Goal: Task Accomplishment & Management: Manage account settings

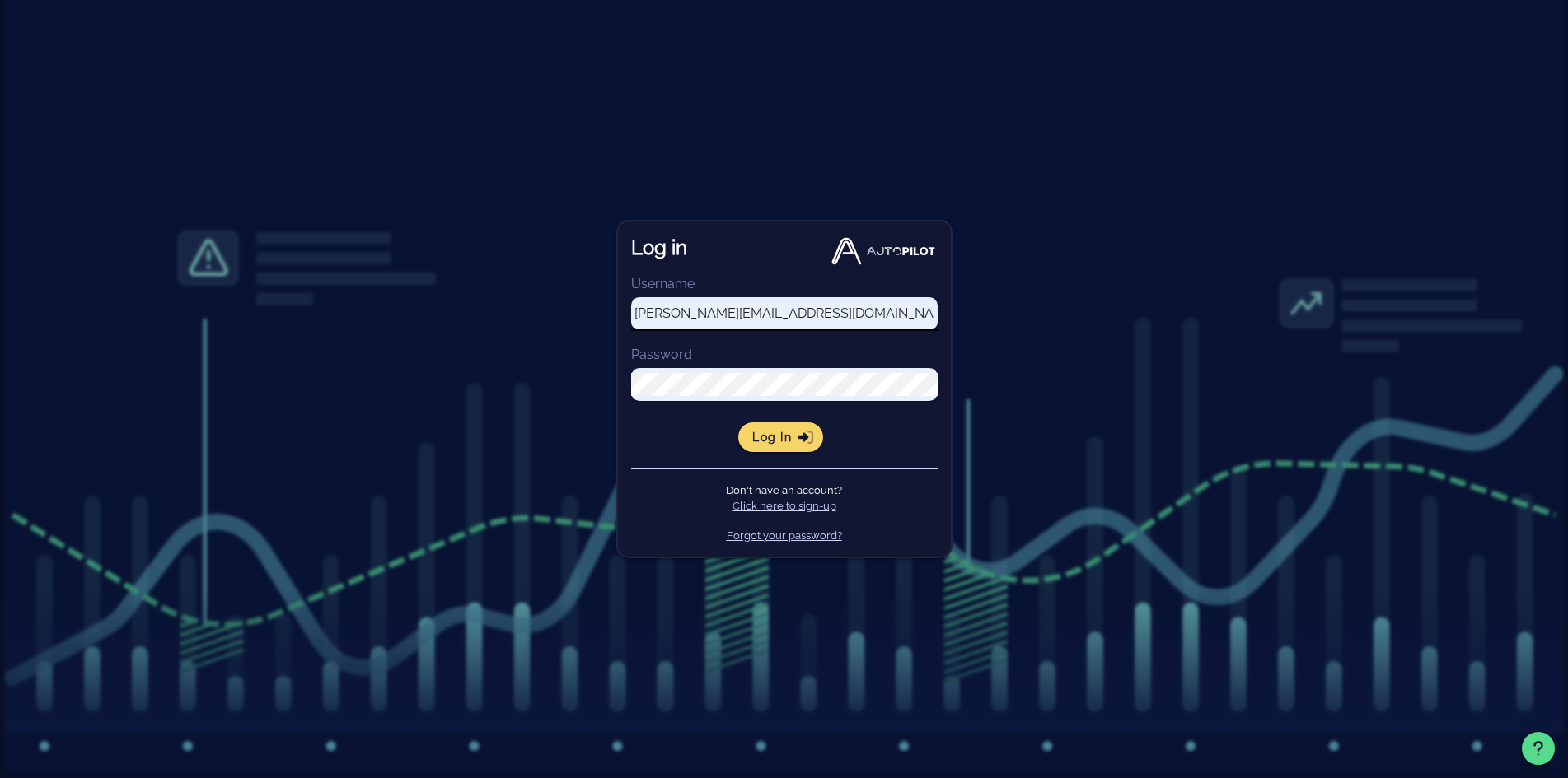
type input "renier@goessor.com"
click at [773, 440] on span "Log in" at bounding box center [780, 437] width 58 height 15
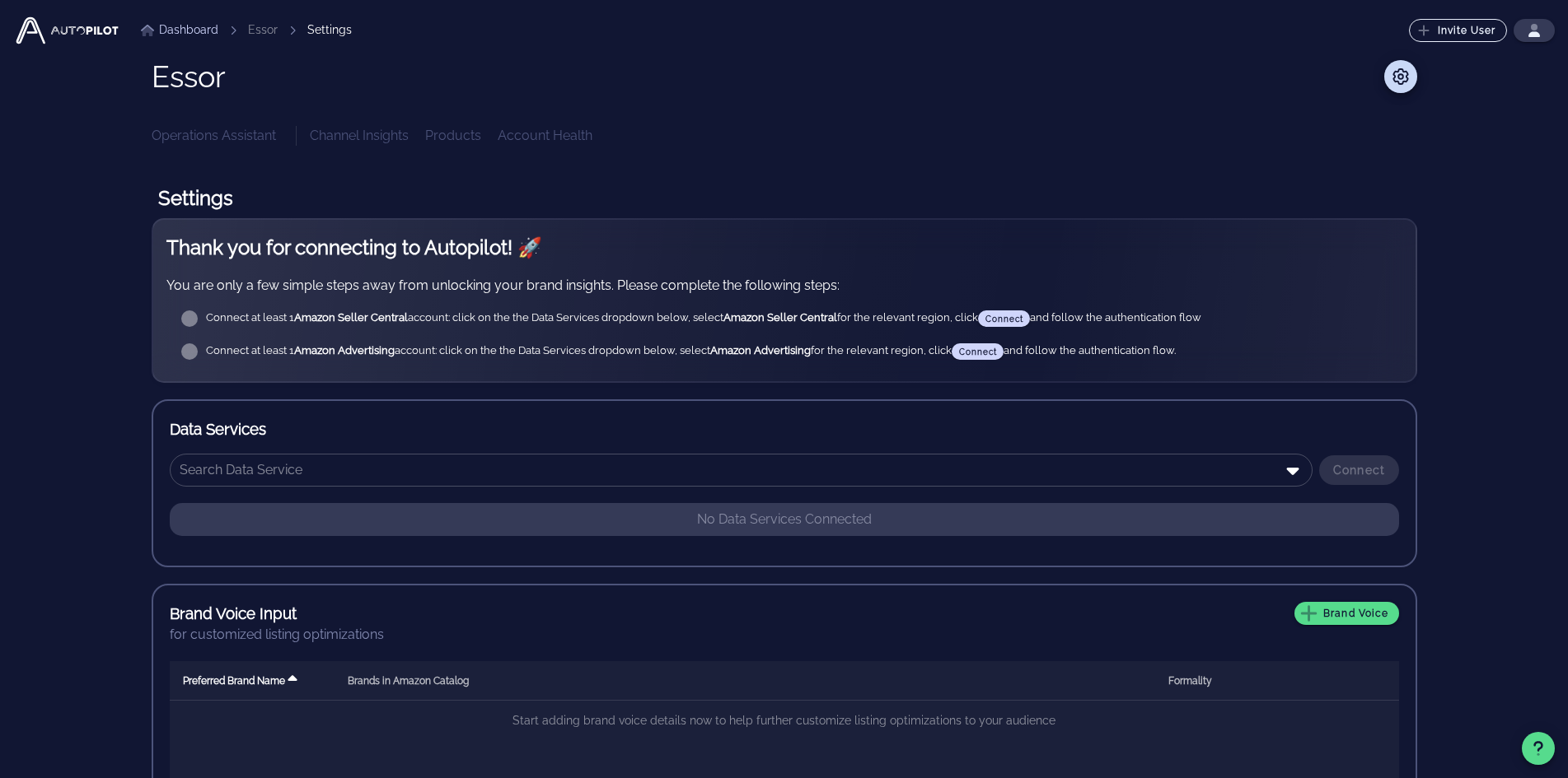
click at [1004, 322] on div "Connect at least 1 Amazon Seller Central account: click on the the Data Service…" at bounding box center [797, 318] width 1183 height 16
click at [1401, 82] on icon at bounding box center [1400, 76] width 19 height 16
click at [1405, 76] on icon at bounding box center [1400, 76] width 19 height 16
click at [1396, 74] on icon at bounding box center [1400, 76] width 19 height 16
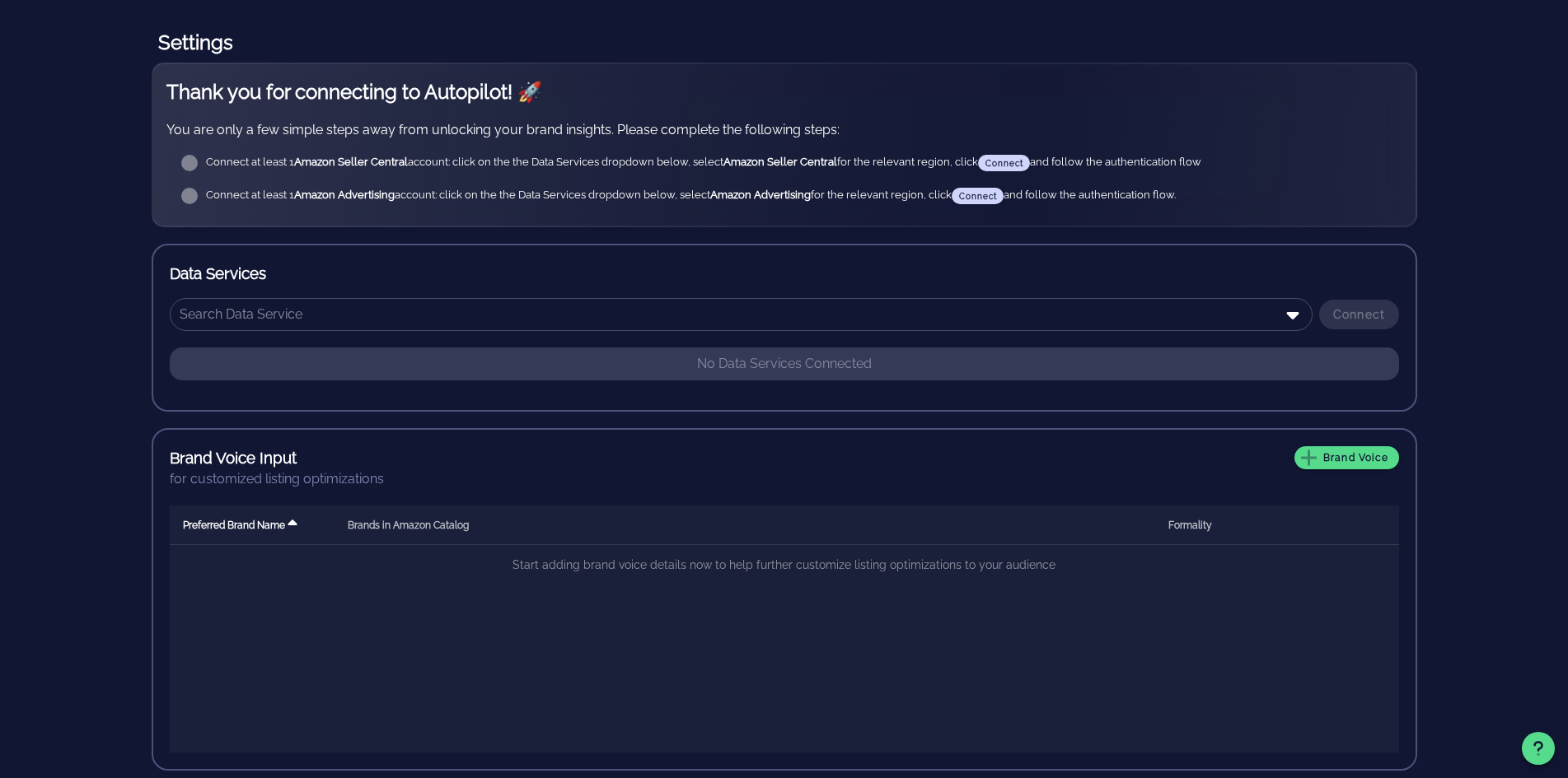
scroll to position [165, 0]
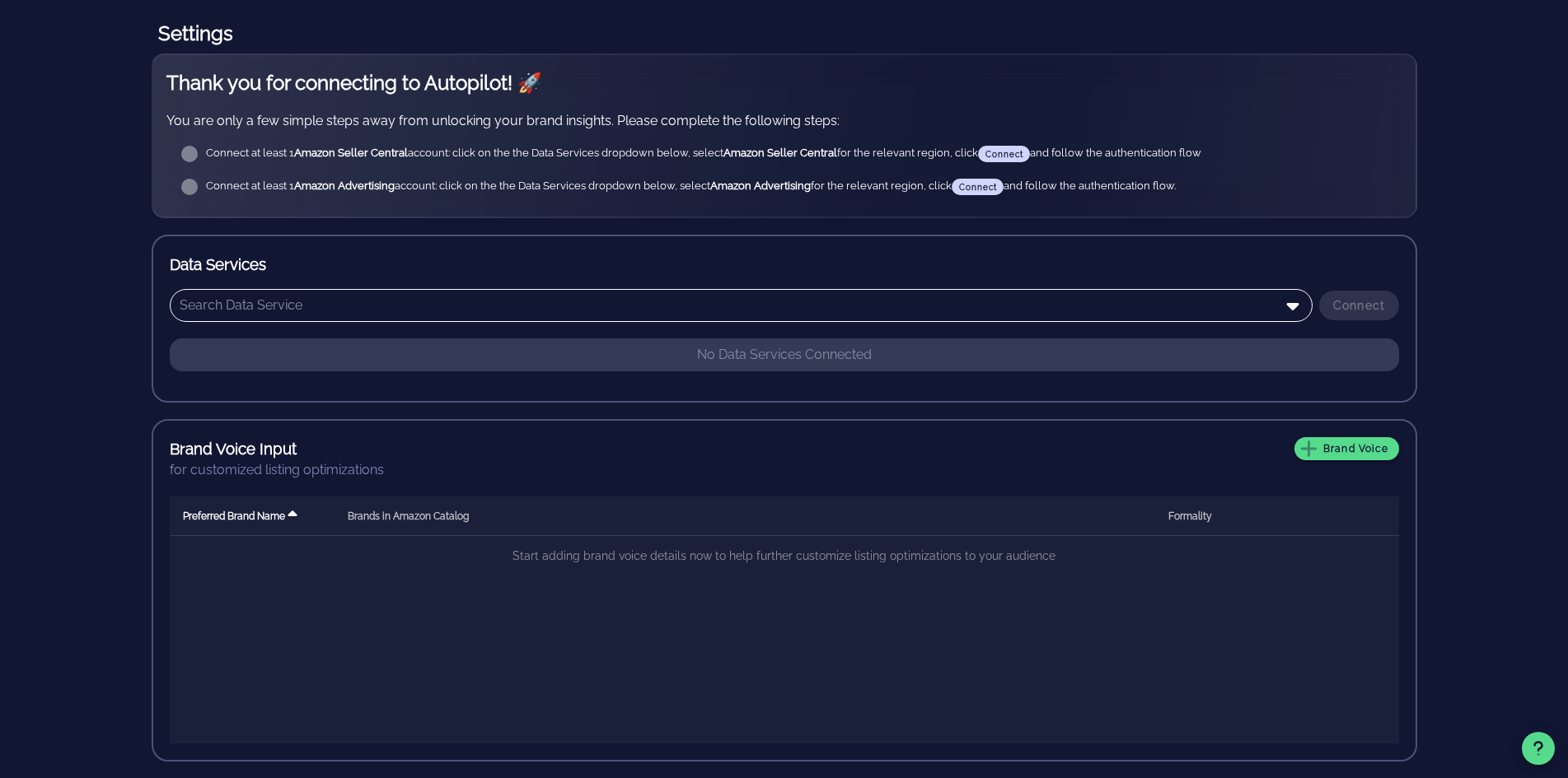
click at [461, 322] on div at bounding box center [740, 306] width 1123 height 33
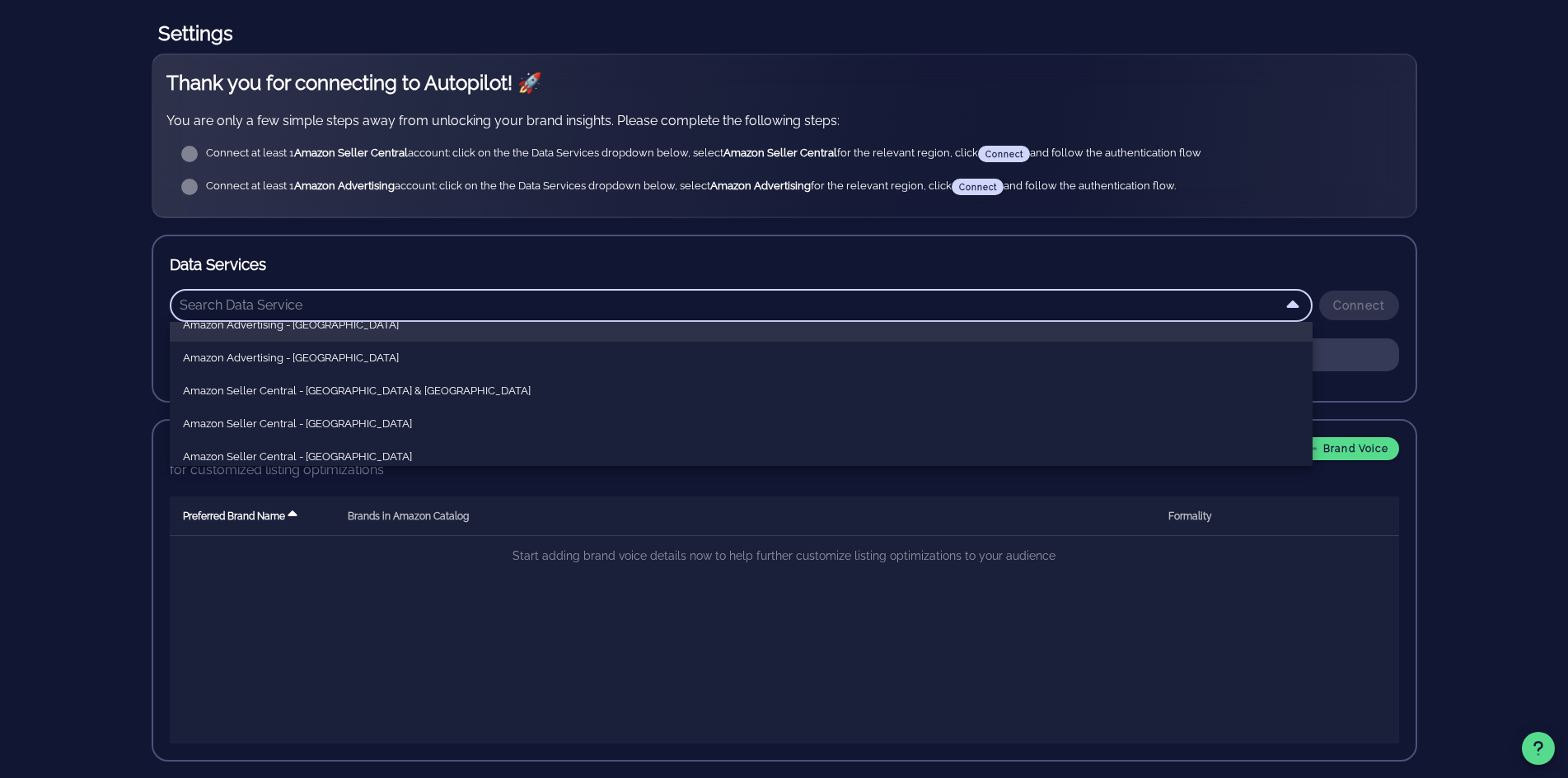
scroll to position [82, 0]
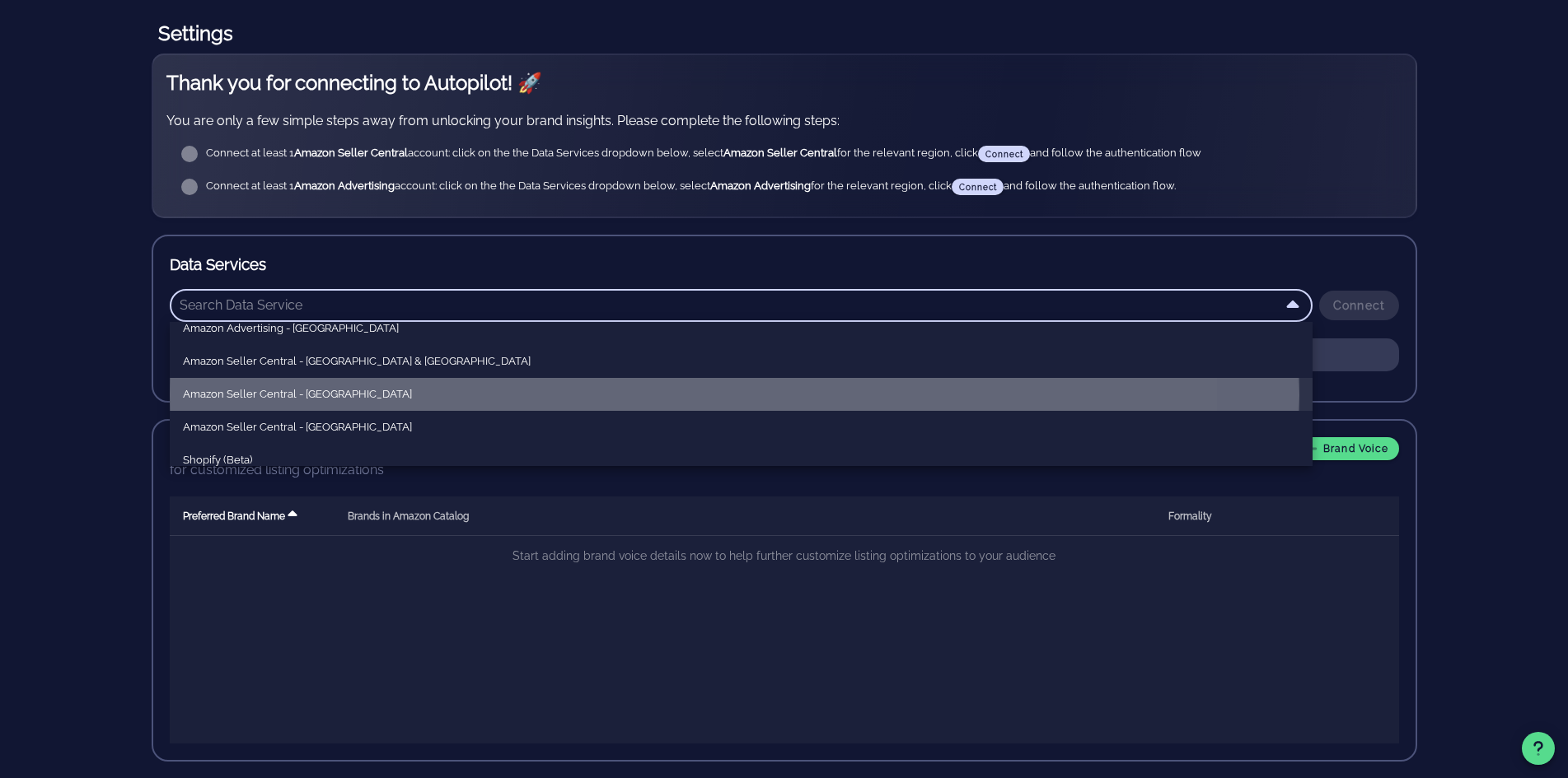
click at [400, 396] on div "Amazon Seller Central - [GEOGRAPHIC_DATA]" at bounding box center [740, 395] width 1116 height 14
type input "Amazon Seller Central - North America"
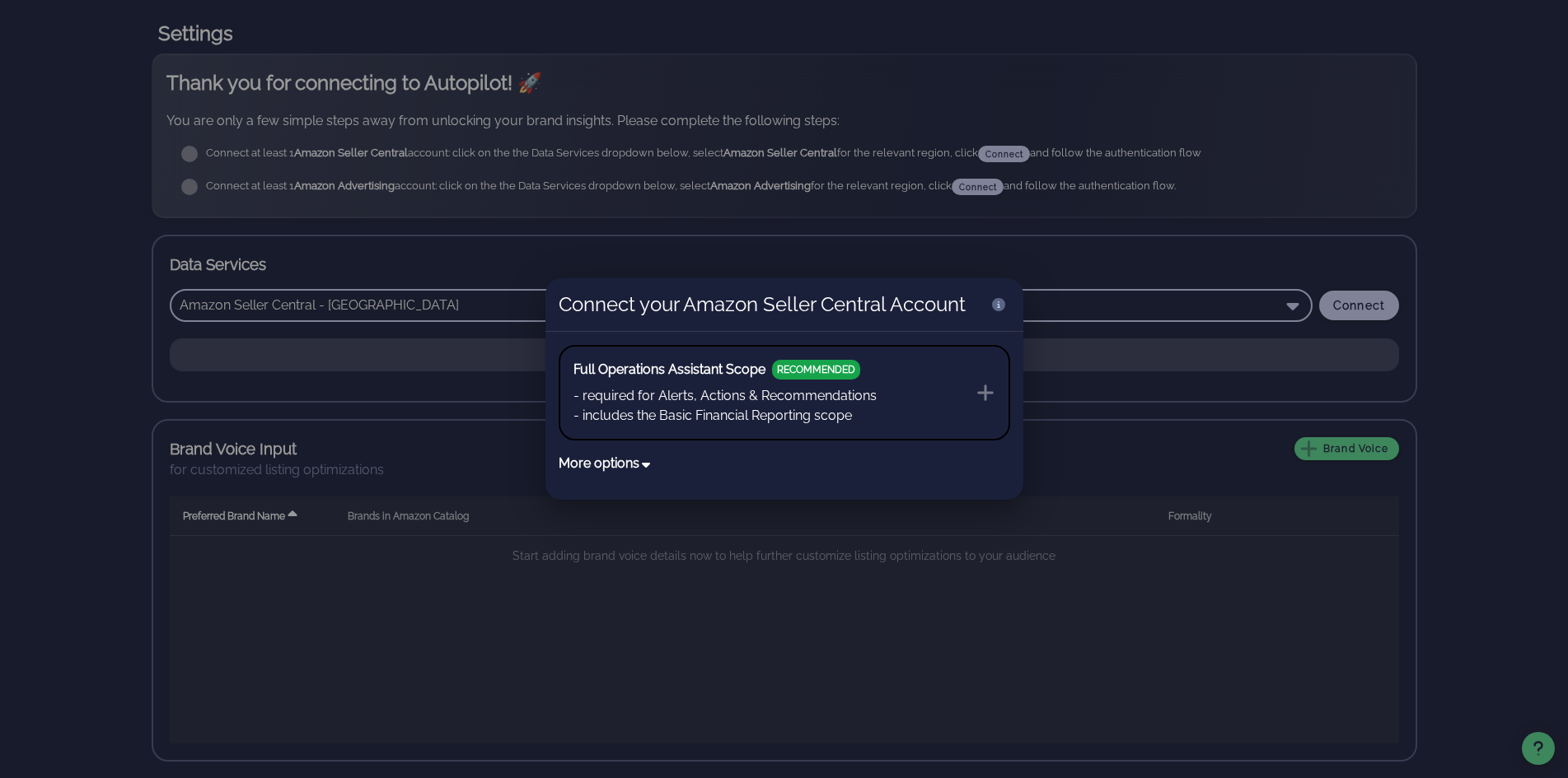
click at [644, 466] on icon at bounding box center [646, 465] width 14 height 14
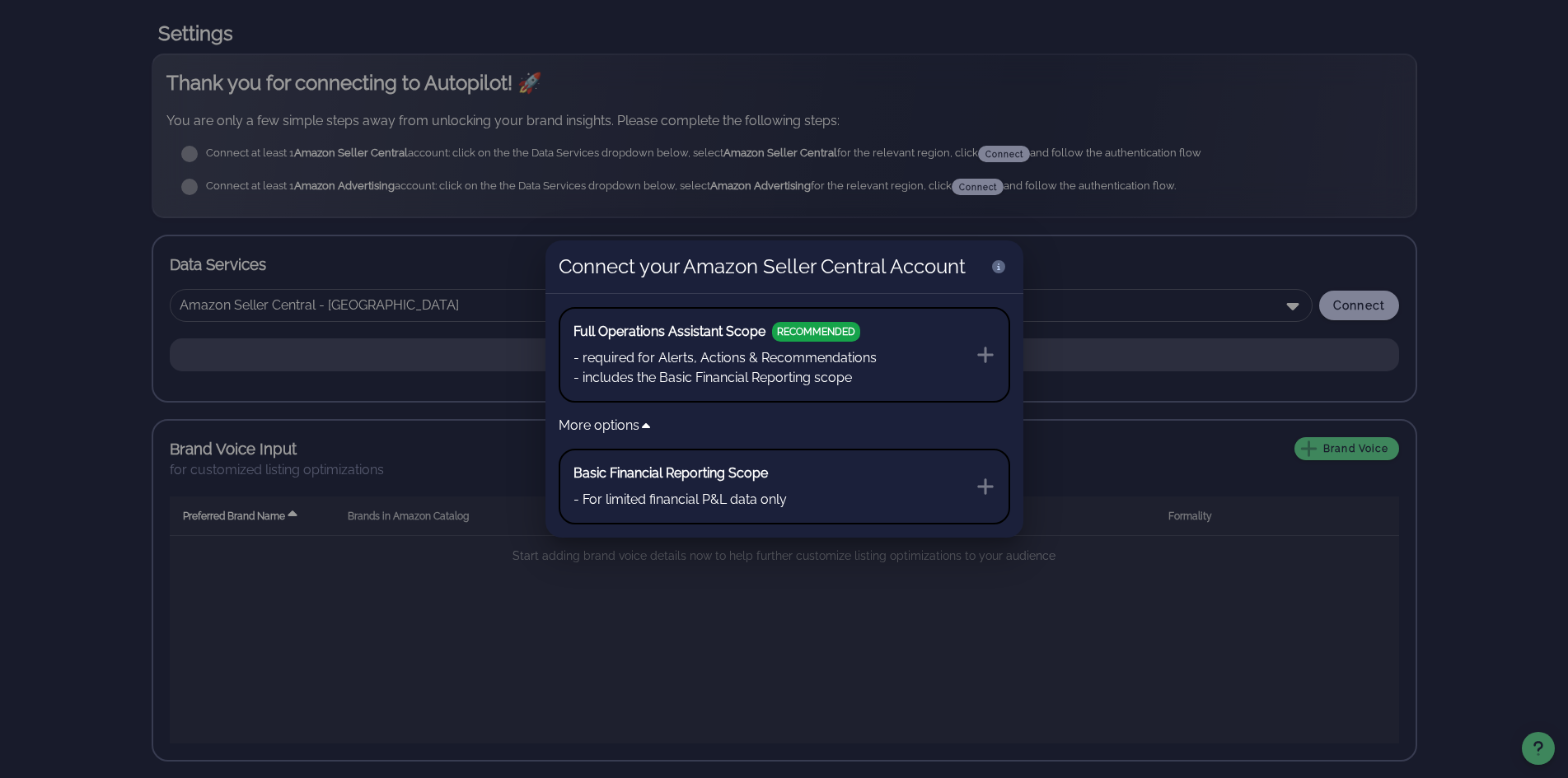
click at [660, 373] on li "- includes the Basic Financial Reporting scope" at bounding box center [725, 378] width 303 height 19
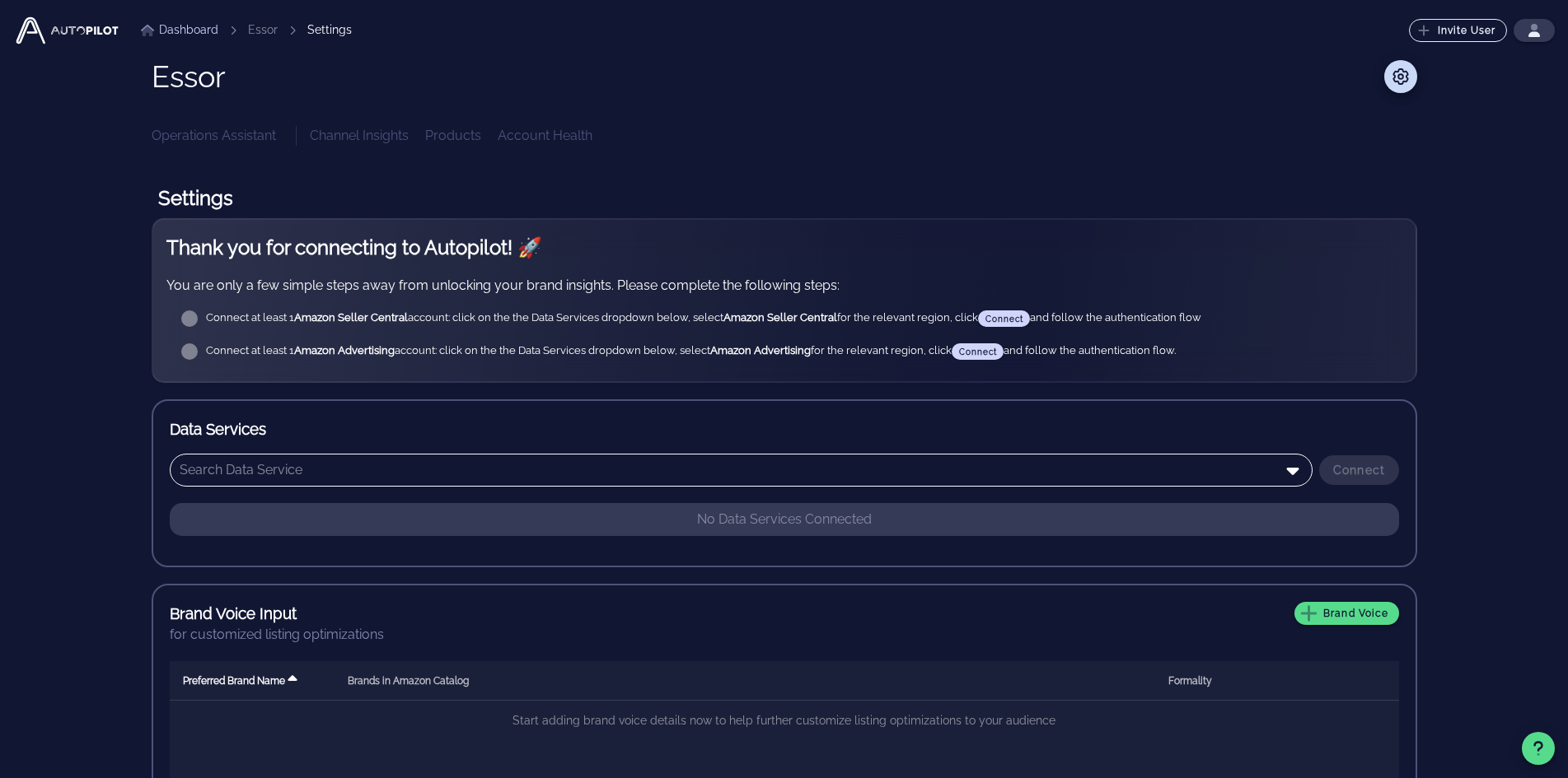
click at [1296, 473] on icon at bounding box center [1292, 470] width 19 height 19
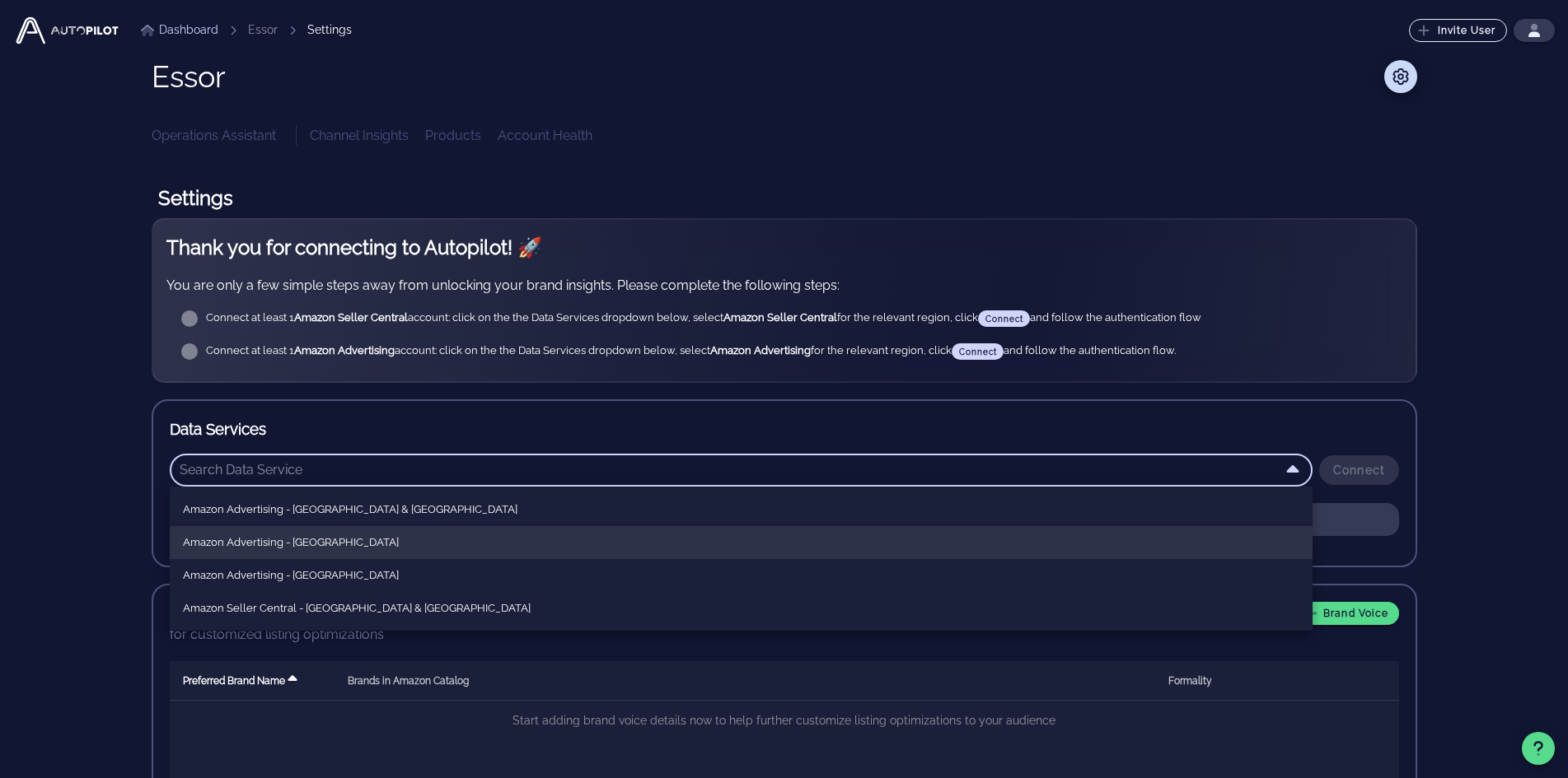
scroll to position [82, 0]
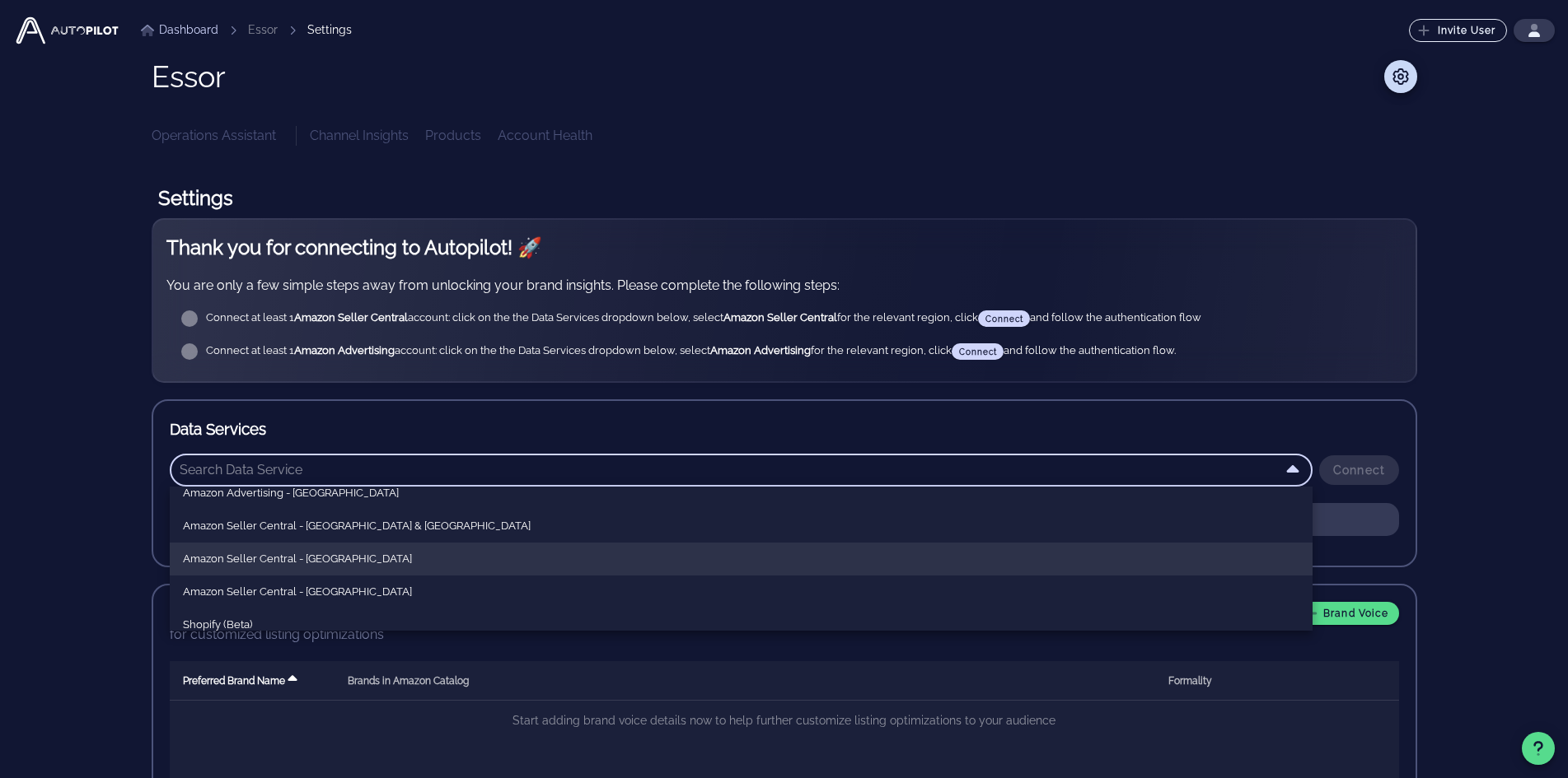
click at [946, 557] on div "Amazon Seller Central - [GEOGRAPHIC_DATA]" at bounding box center [740, 560] width 1116 height 14
type input "Amazon Seller Central - [GEOGRAPHIC_DATA]"
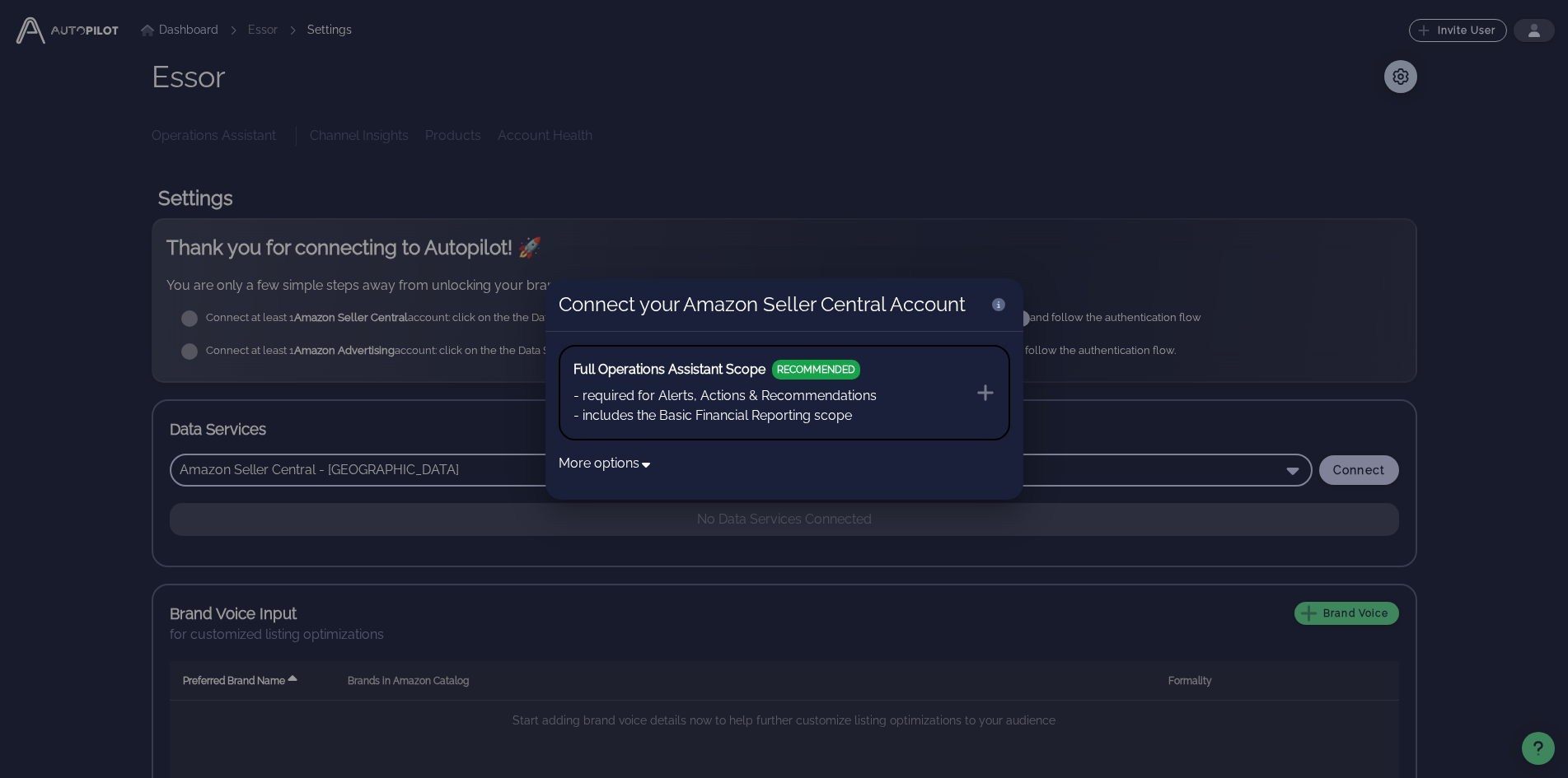
click at [985, 392] on icon at bounding box center [985, 393] width 16 height 16
click at [1199, 415] on div at bounding box center [784, 389] width 1568 height 778
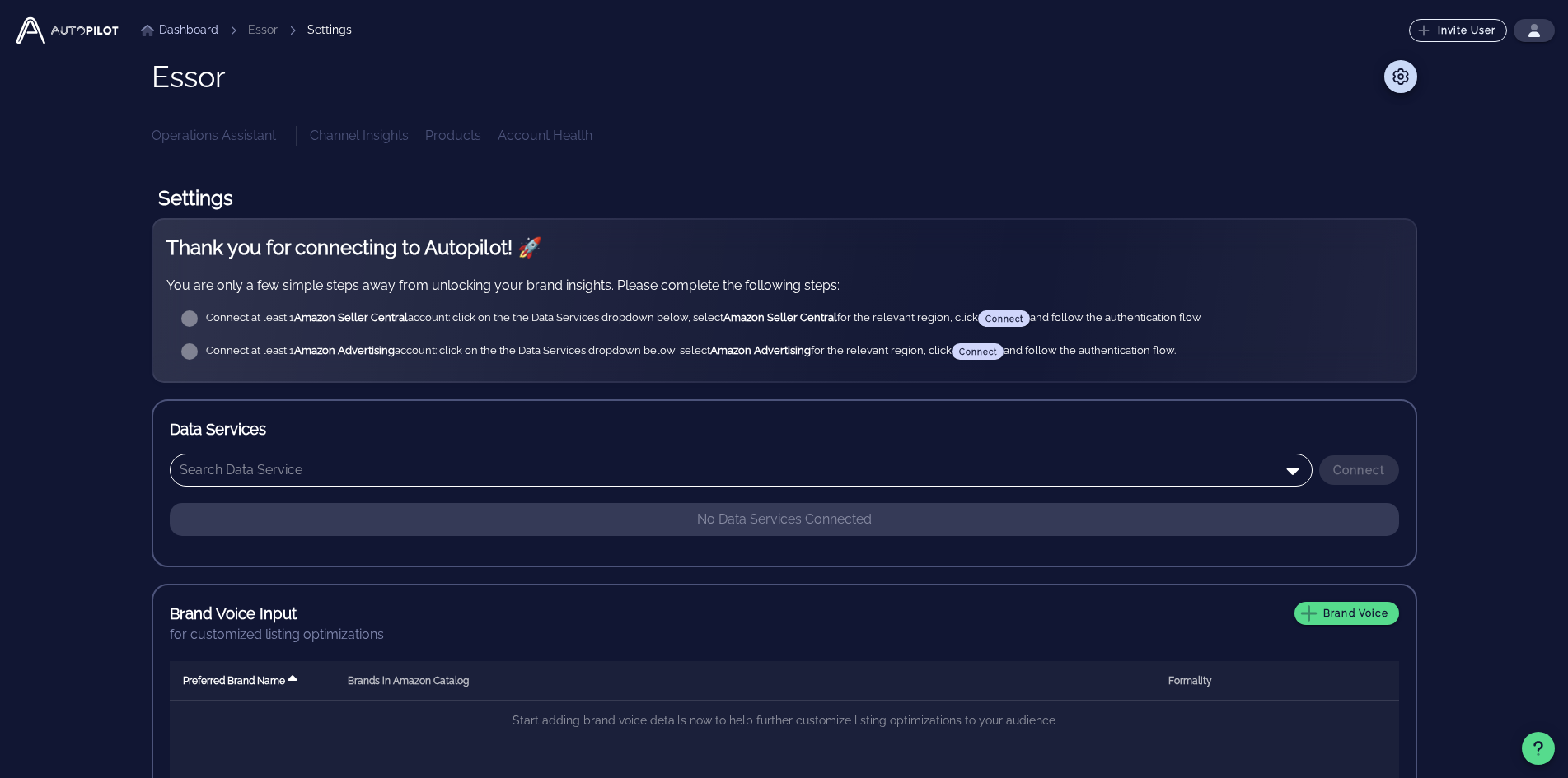
click at [833, 466] on input "text" at bounding box center [729, 470] width 1099 height 26
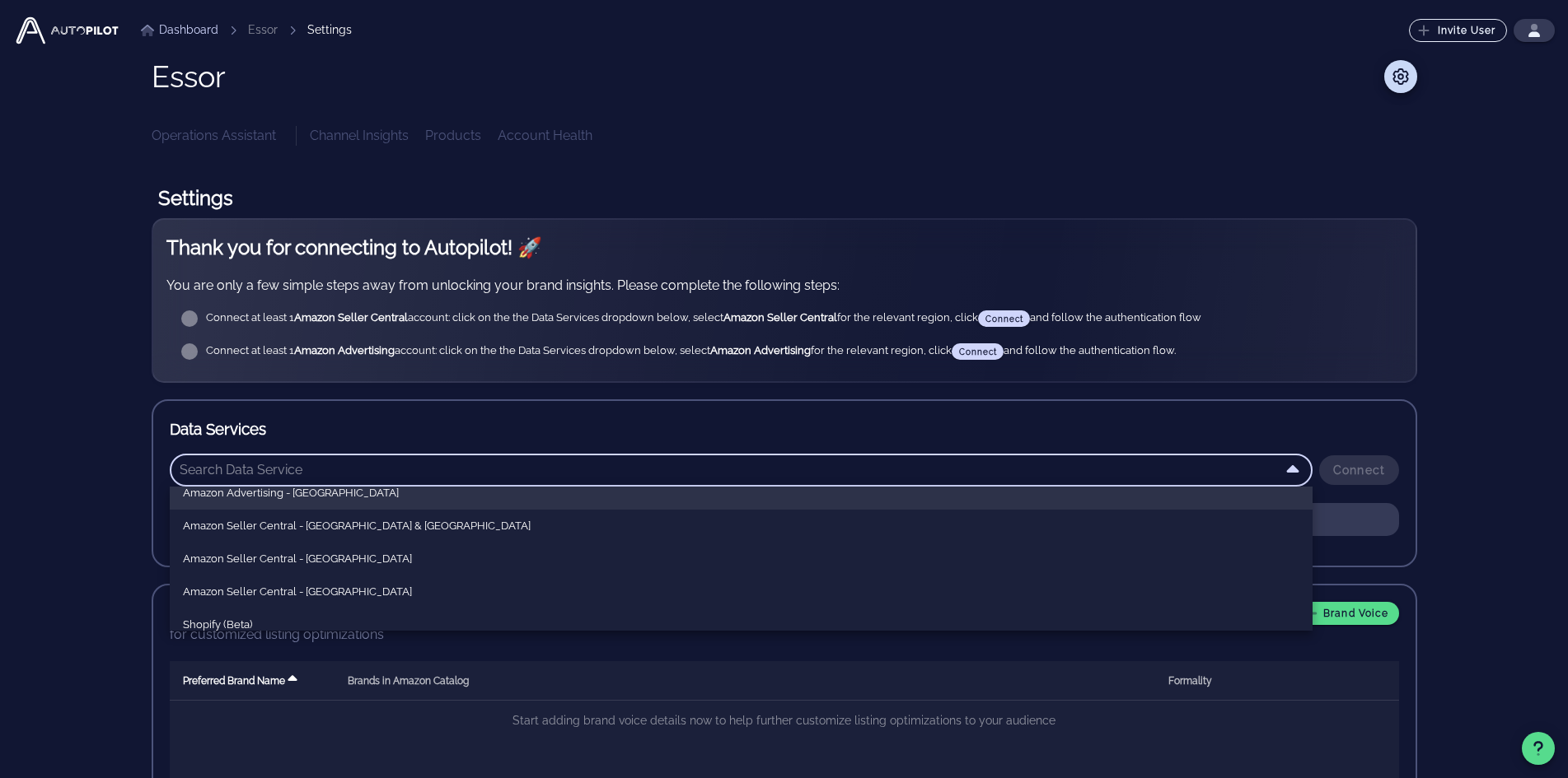
scroll to position [100, 0]
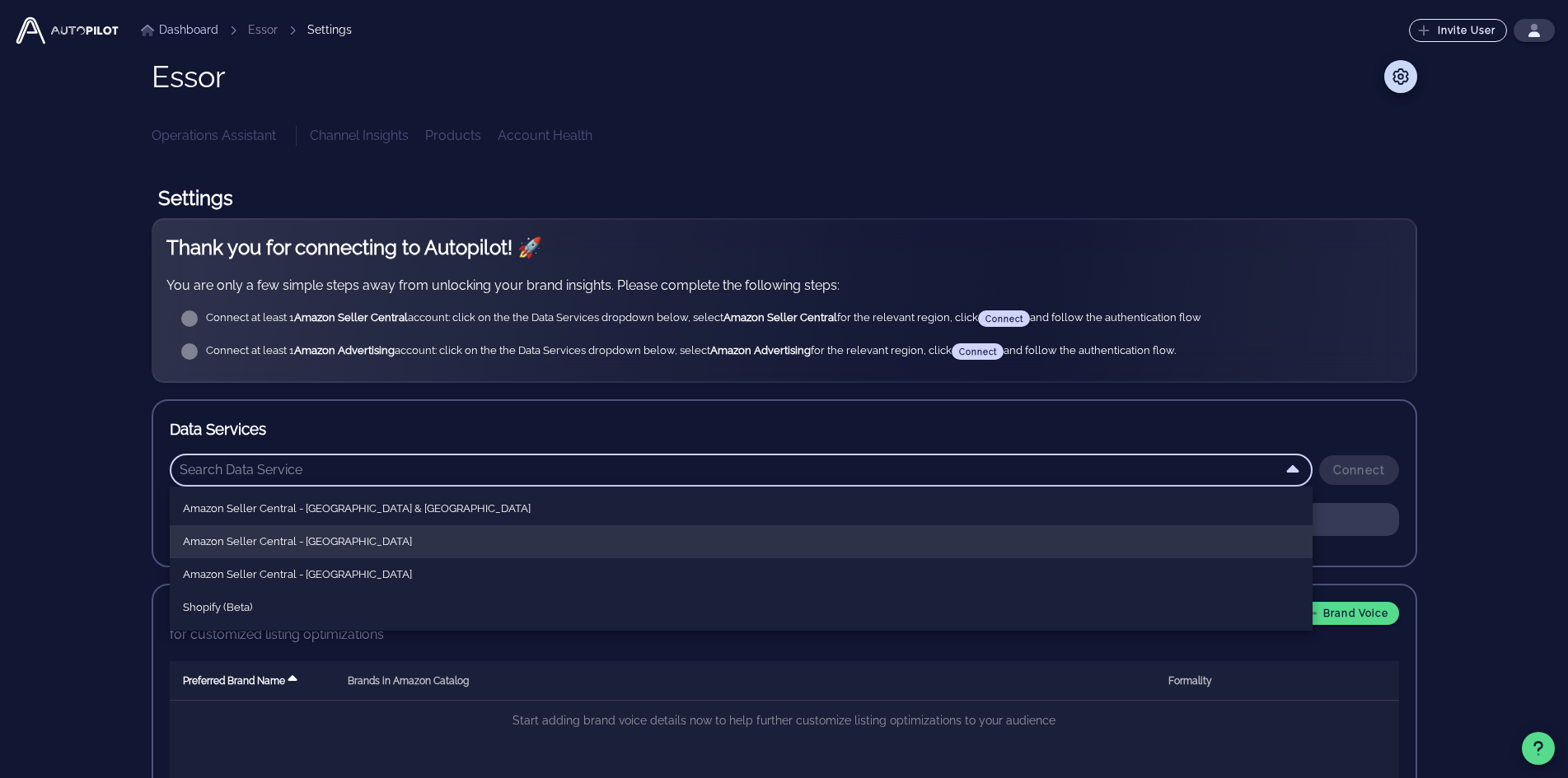
click at [414, 548] on div "Amazon Seller Central - North America" at bounding box center [740, 542] width 1116 height 14
type input "Amazon Seller Central - [GEOGRAPHIC_DATA]"
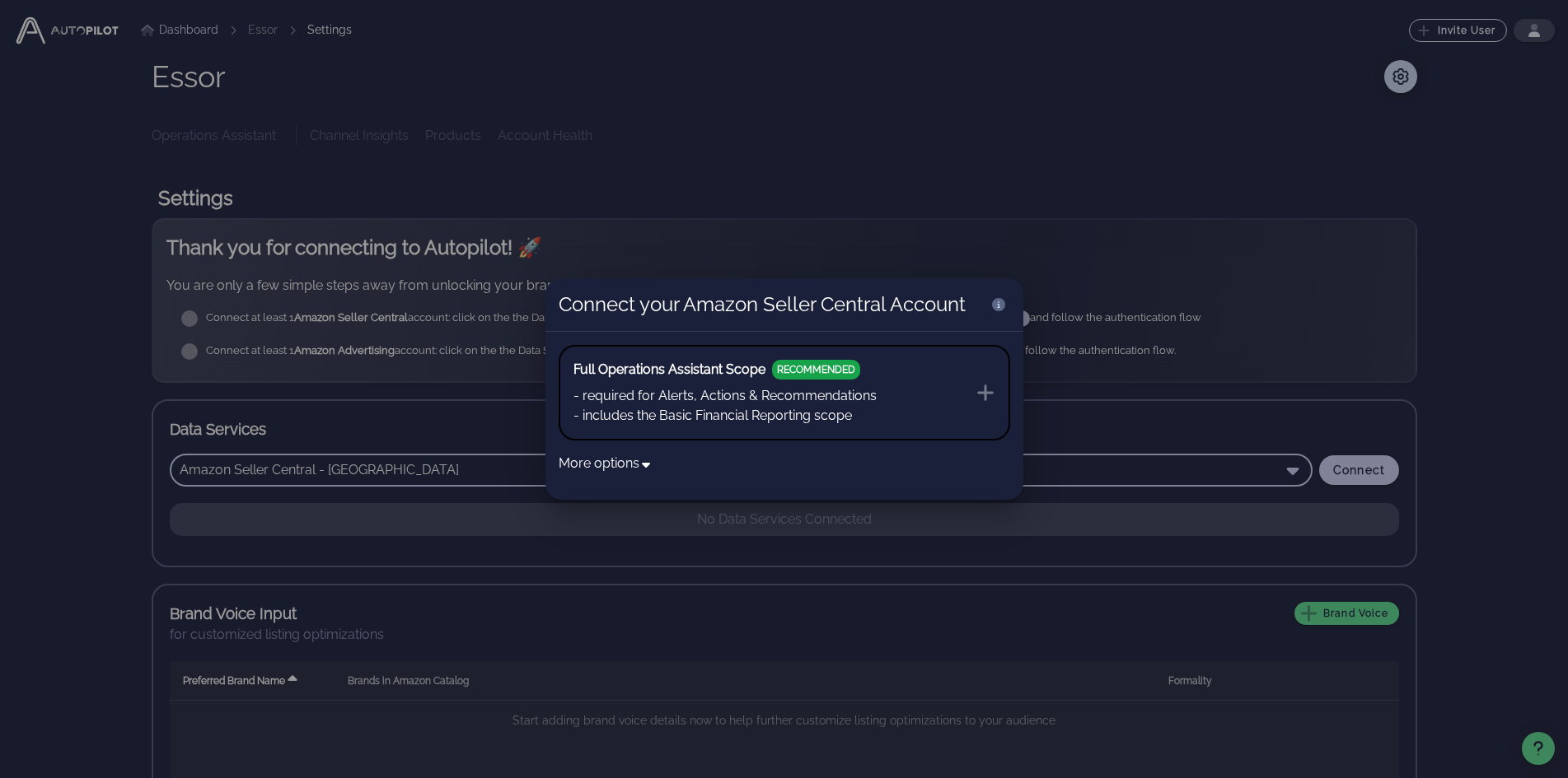
click at [852, 403] on li "- required for Alerts, Actions & Recommendations" at bounding box center [725, 396] width 303 height 19
click at [1517, 391] on div at bounding box center [784, 389] width 1568 height 778
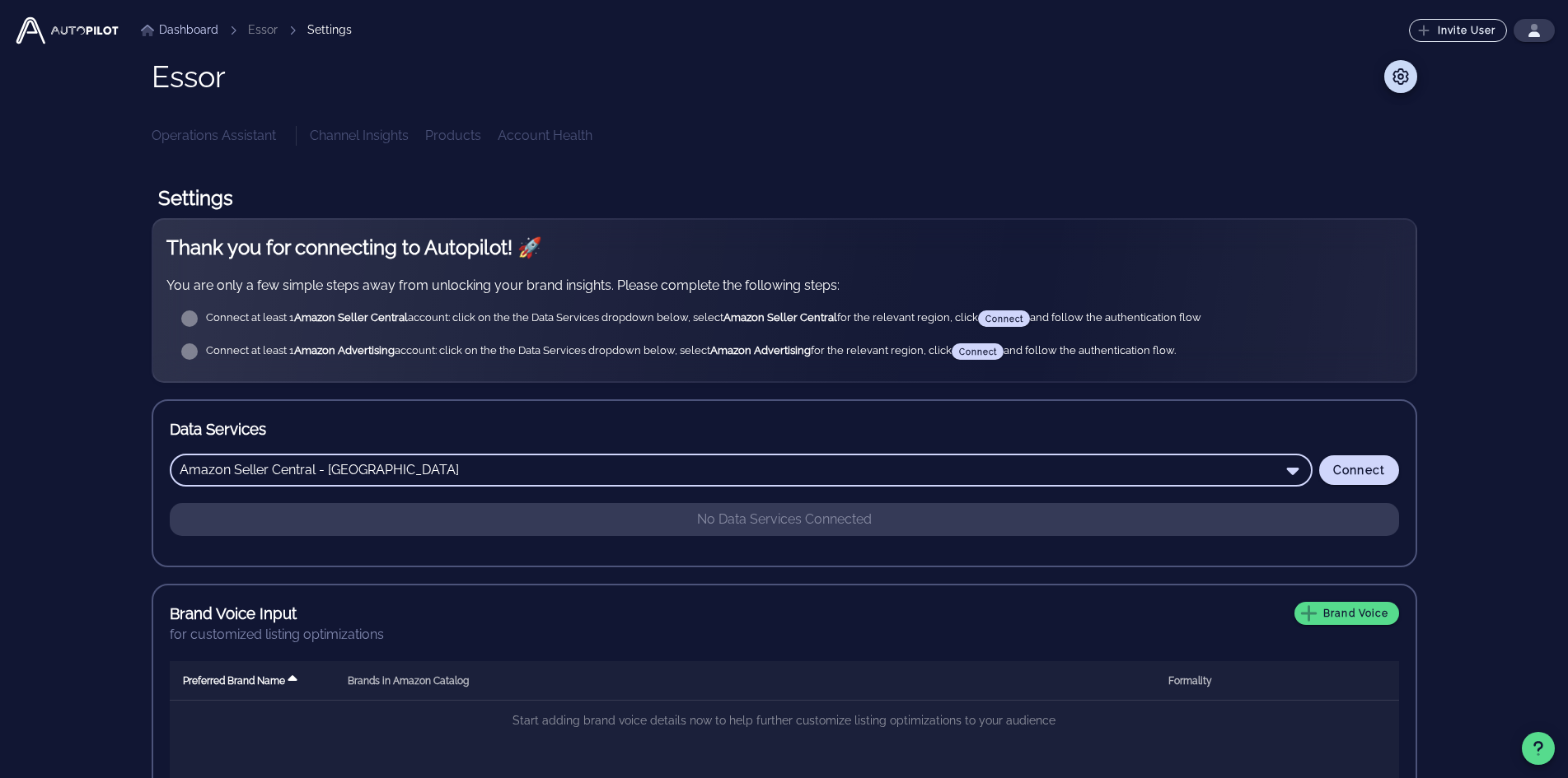
click at [1515, 455] on div "Dashboard Essor Settings Invite User ⬆️ Upgrade Your Plan Upgrade to a paid pla…" at bounding box center [784, 471] width 1542 height 943
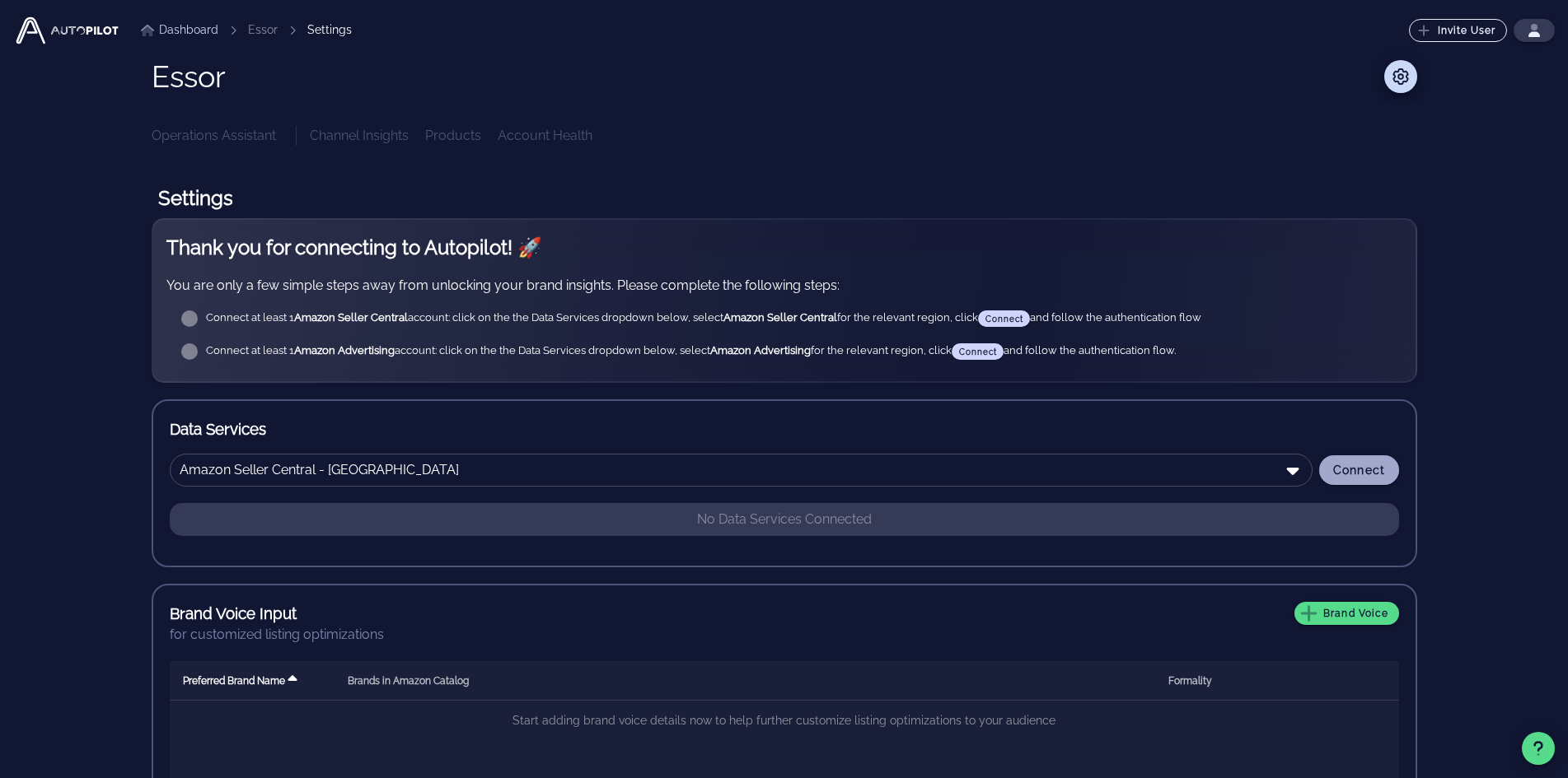
click at [1358, 470] on span "Connect" at bounding box center [1358, 470] width 53 height 14
click at [1531, 32] on icon "button" at bounding box center [1534, 34] width 12 height 6
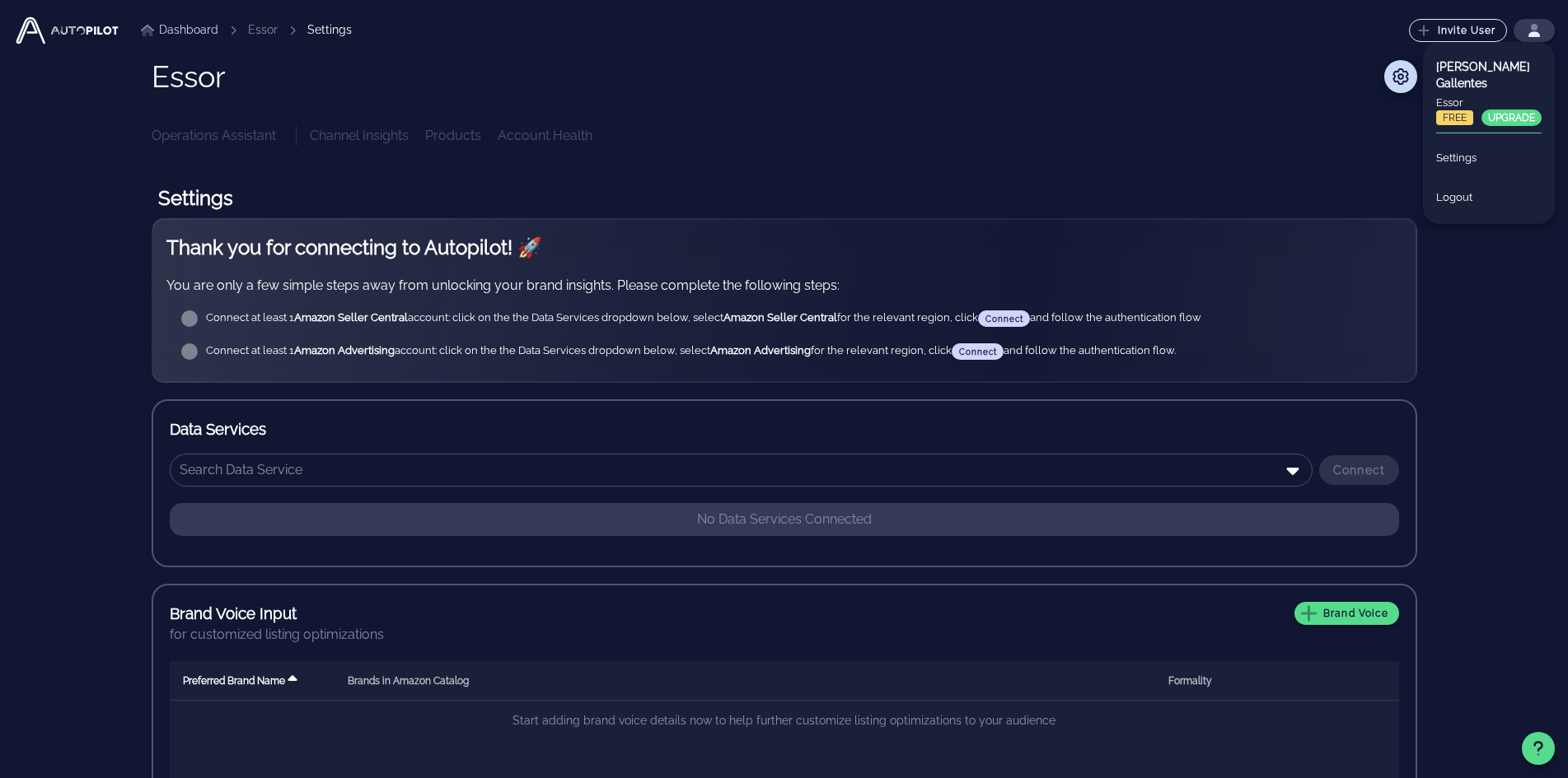
click at [972, 98] on div "Essor Operations Assistant Channel Insights Products Account Health" at bounding box center [784, 103] width 1265 height 85
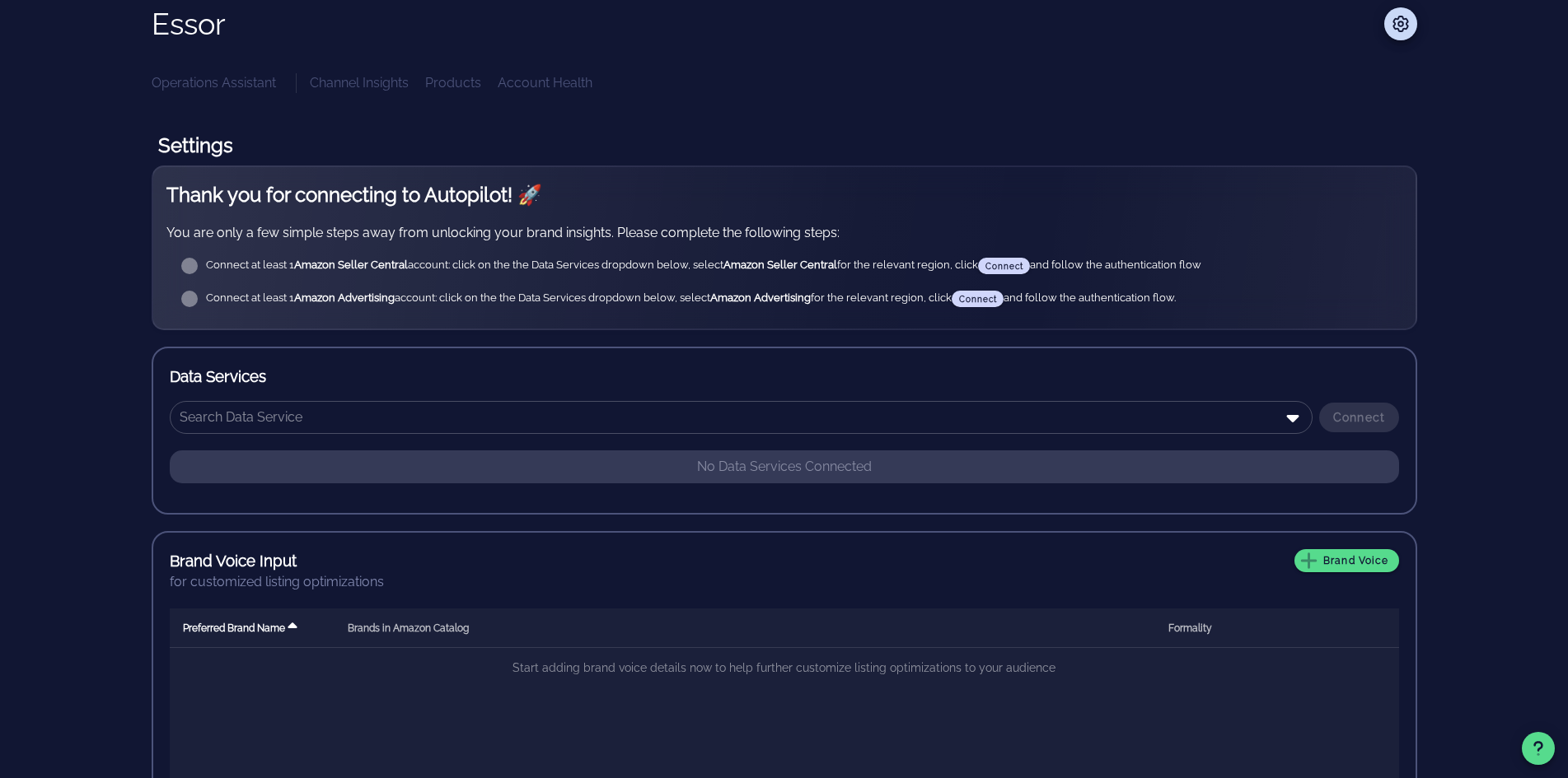
scroll to position [82, 0]
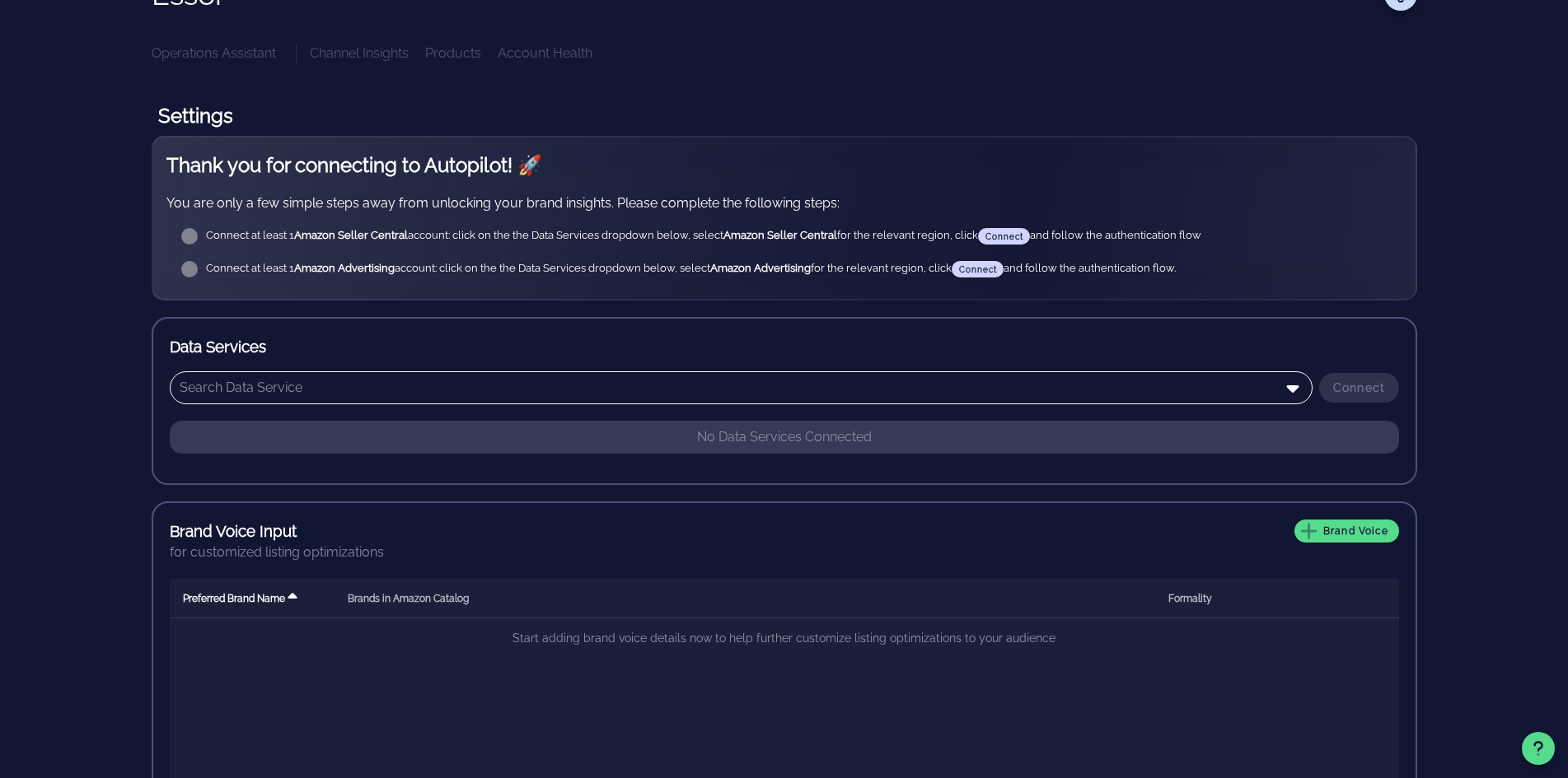
click at [920, 398] on input "text" at bounding box center [729, 387] width 1099 height 26
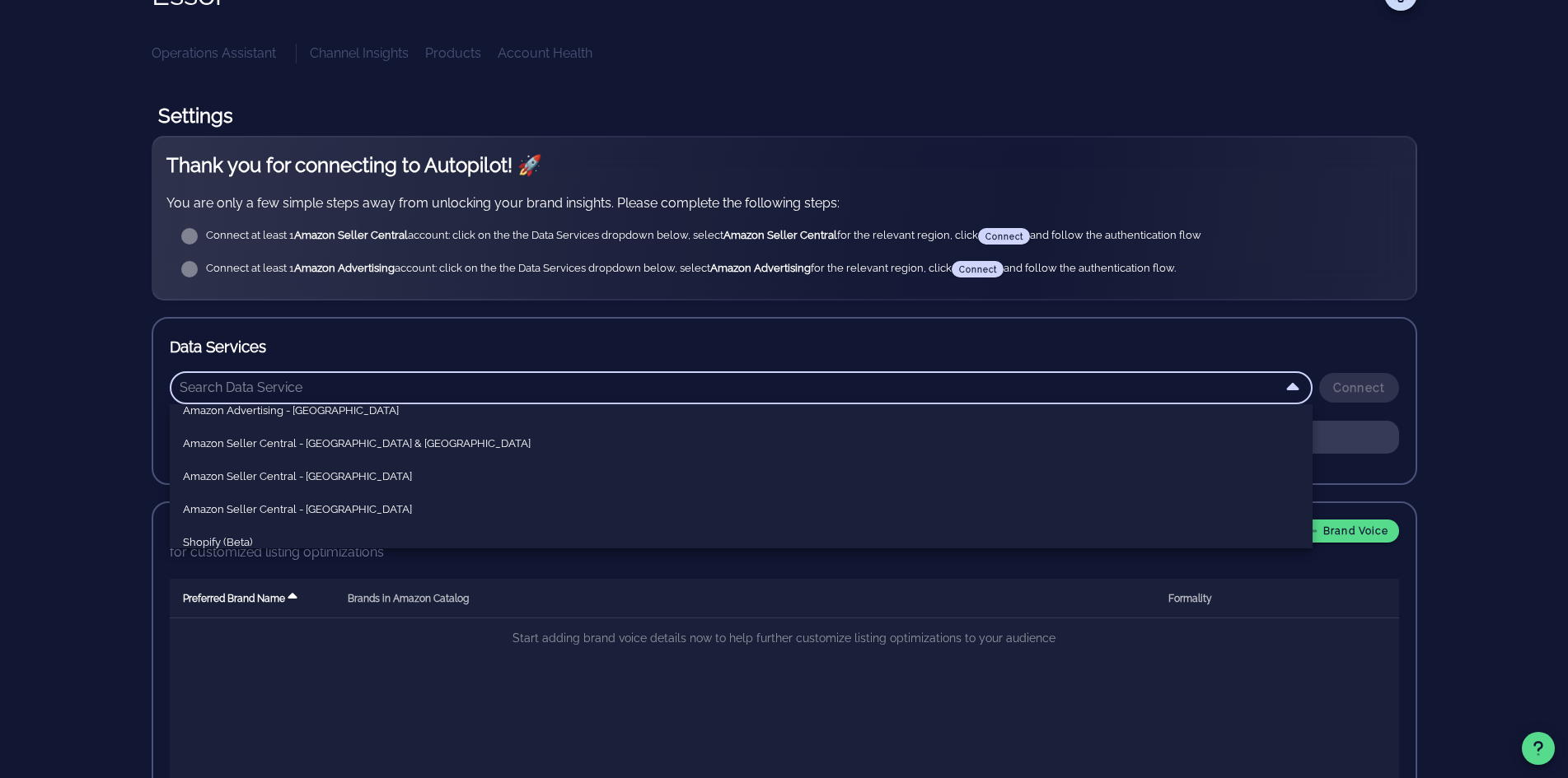
scroll to position [100, 0]
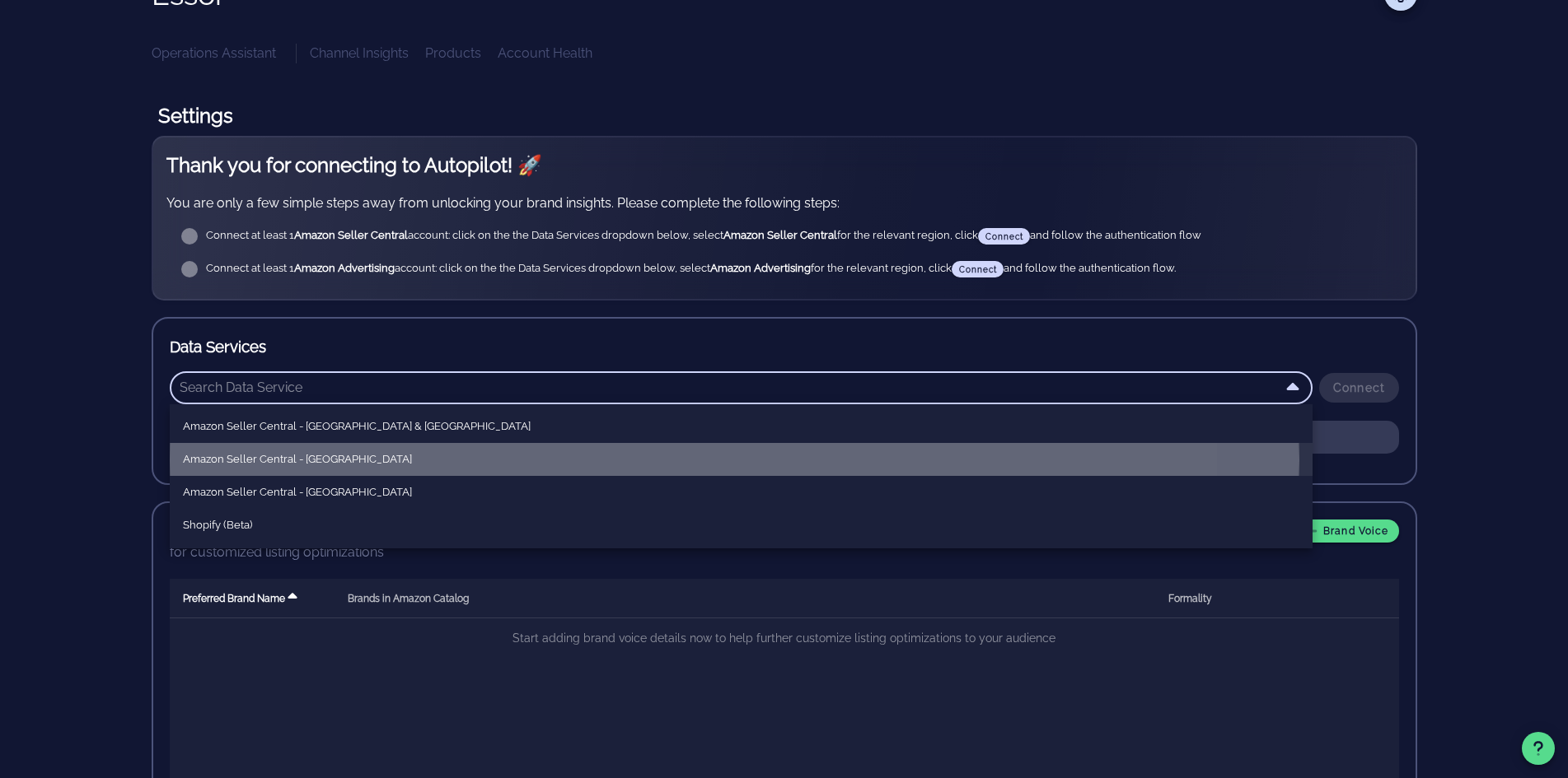
click at [278, 458] on div "Amazon Seller Central - [GEOGRAPHIC_DATA]" at bounding box center [740, 460] width 1116 height 14
type input "Amazon Seller Central - [GEOGRAPHIC_DATA]"
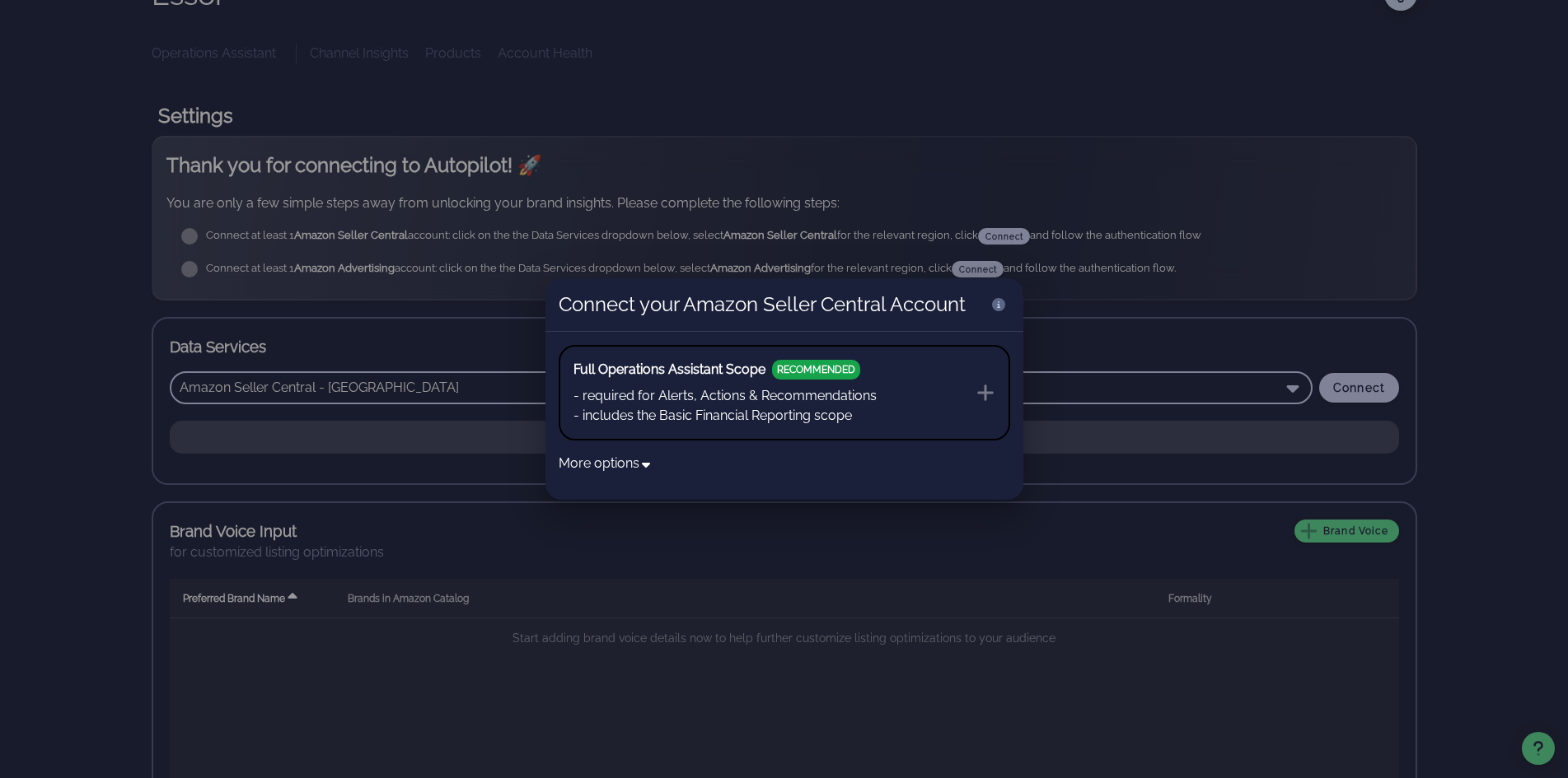
click at [922, 401] on button "Full Operations Assistant Scope RECOMMENDED - required for Alerts, Actions & Re…" at bounding box center [784, 393] width 451 height 95
click at [1149, 345] on div at bounding box center [784, 389] width 1568 height 778
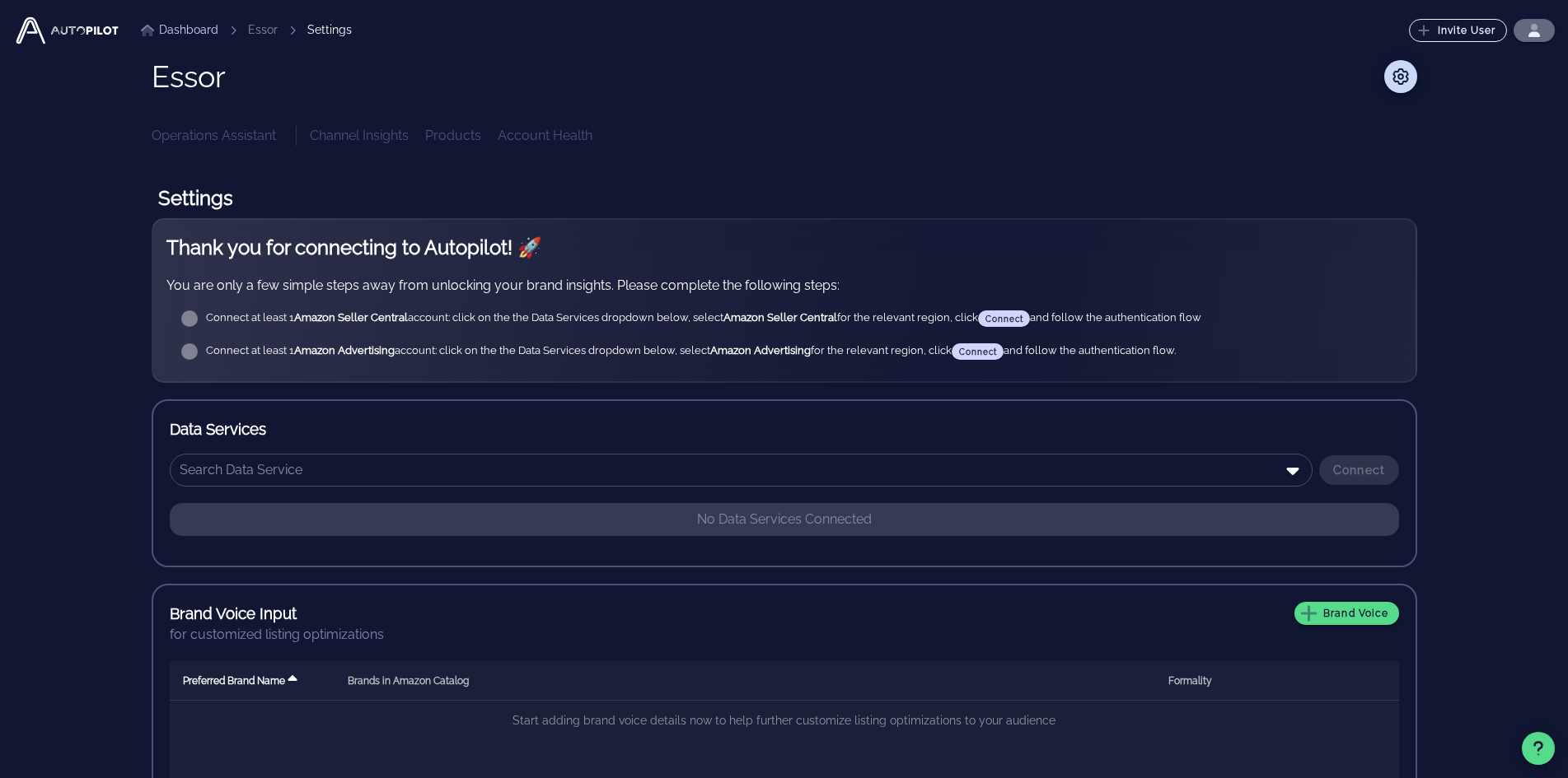
click at [1524, 31] on span "button" at bounding box center [1533, 31] width 20 height 14
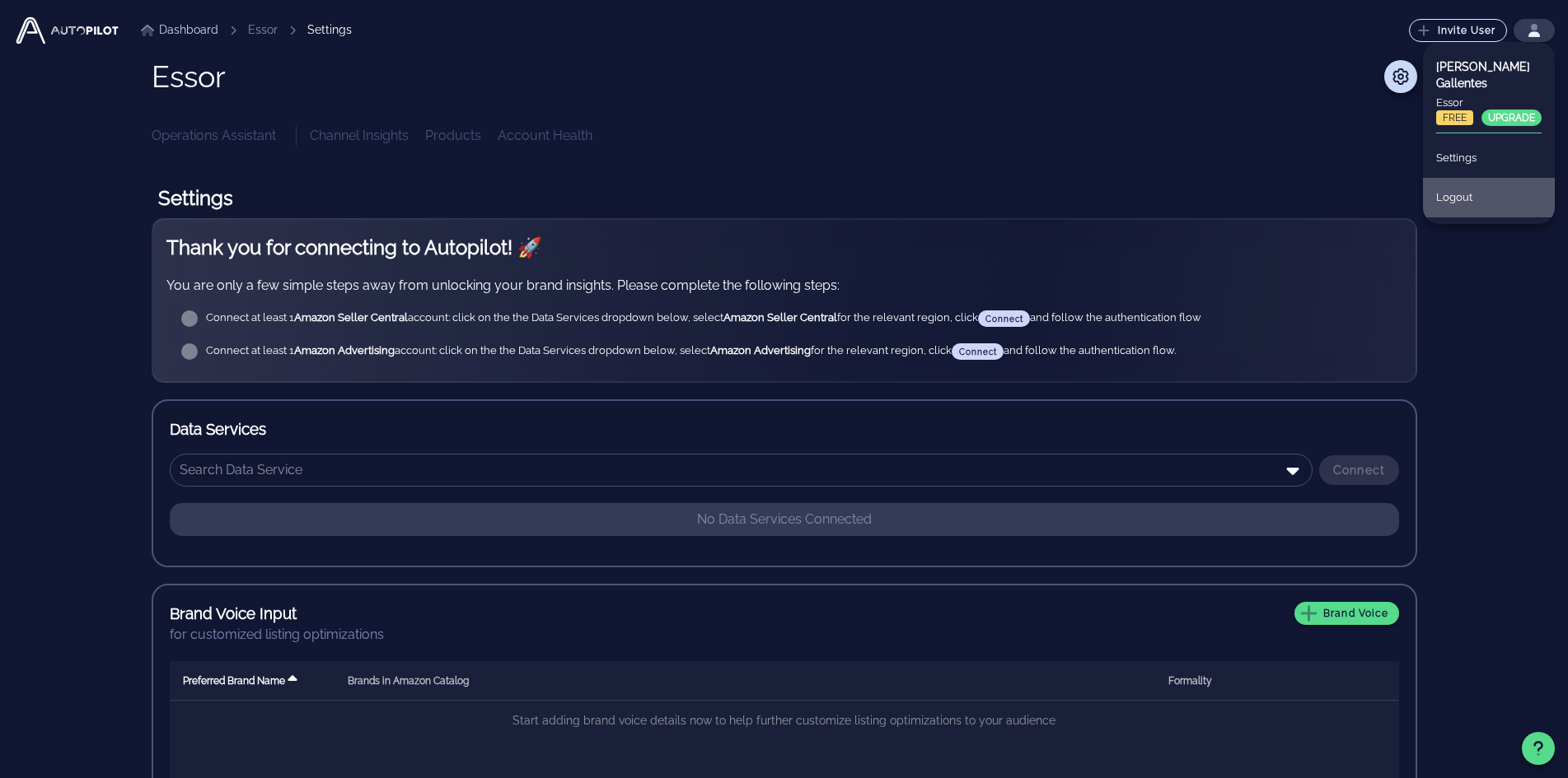
click at [1465, 182] on div "Logout" at bounding box center [1488, 197] width 106 height 36
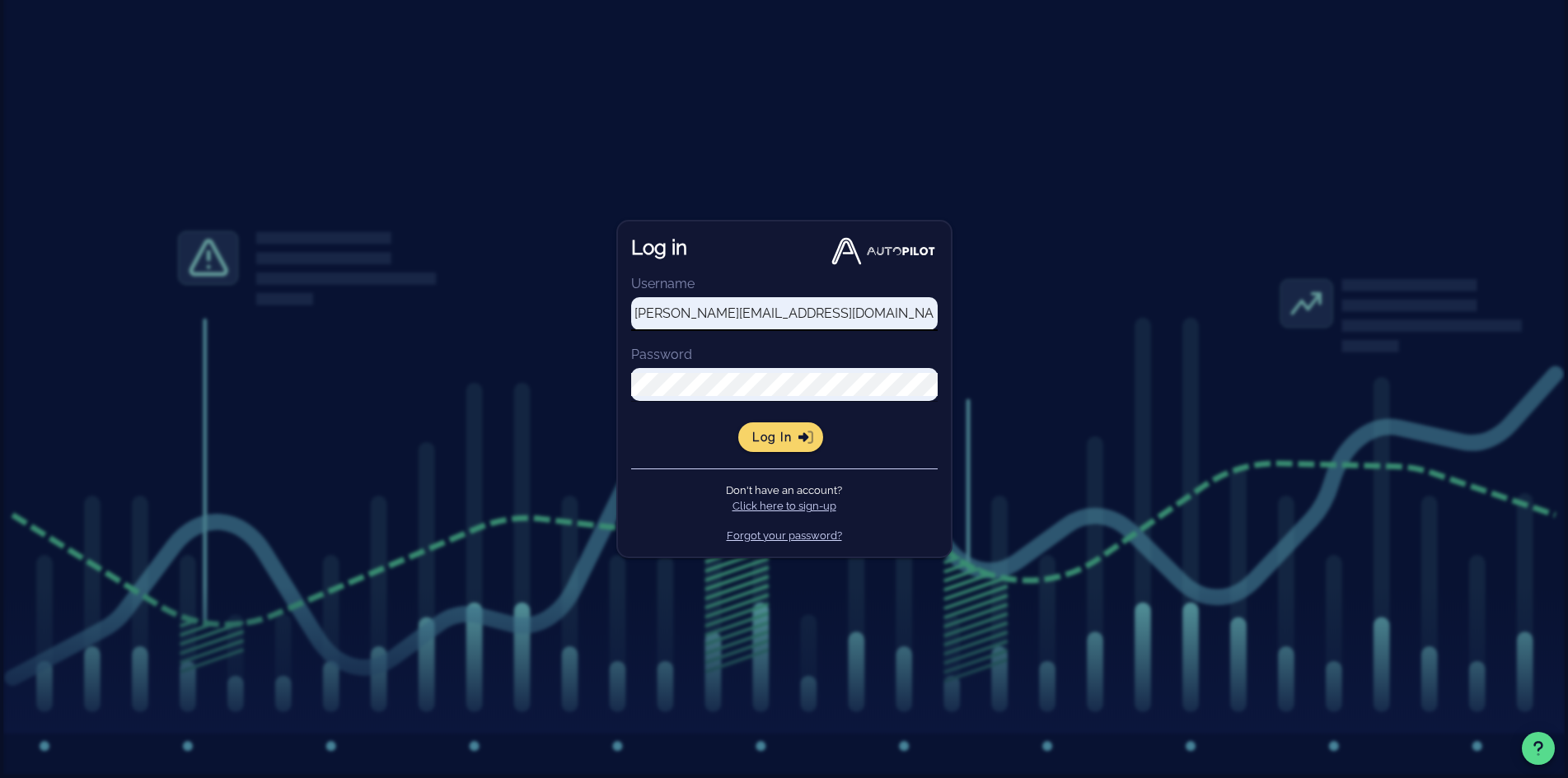
drag, startPoint x: 668, startPoint y: 313, endPoint x: 676, endPoint y: 332, distance: 20.6
click at [668, 313] on input "[PERSON_NAME][EMAIL_ADDRESS][DOMAIN_NAME]" at bounding box center [784, 314] width 307 height 23
type input "[PERSON_NAME][EMAIL_ADDRESS][DOMAIN_NAME]"
click at [783, 267] on div "Log in" at bounding box center [784, 254] width 307 height 40
click at [756, 438] on span "Log in" at bounding box center [780, 437] width 58 height 15
